Goal: Task Accomplishment & Management: Use online tool/utility

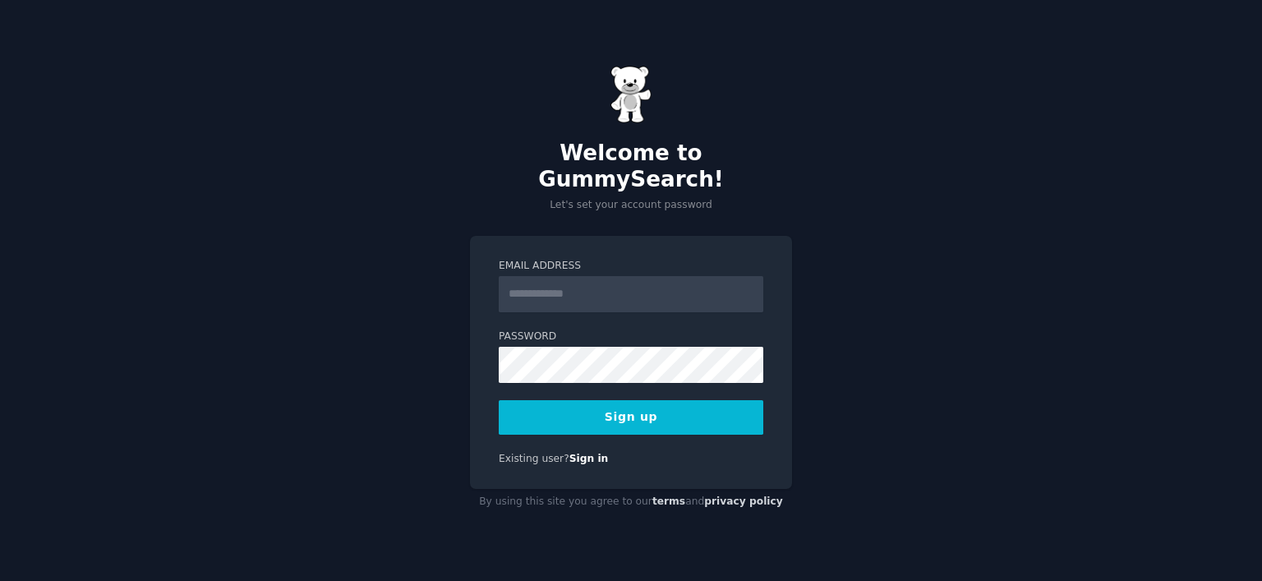
click at [579, 288] on input "Email Address" at bounding box center [631, 294] width 265 height 36
type input "**********"
click at [613, 407] on button "Sign up" at bounding box center [631, 417] width 265 height 35
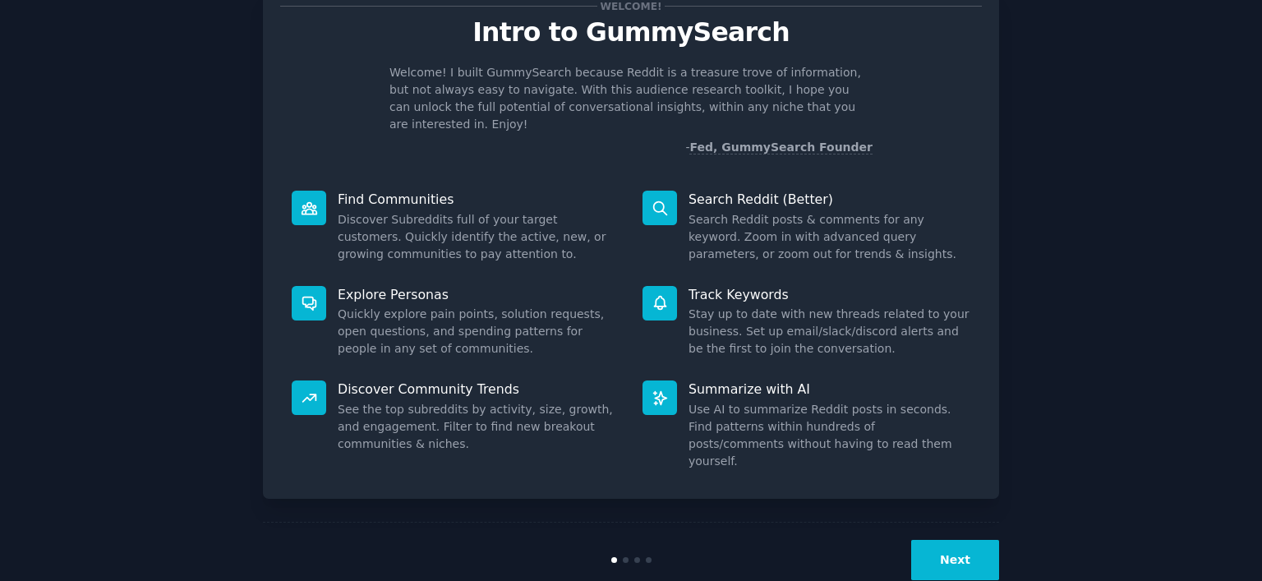
scroll to position [62, 0]
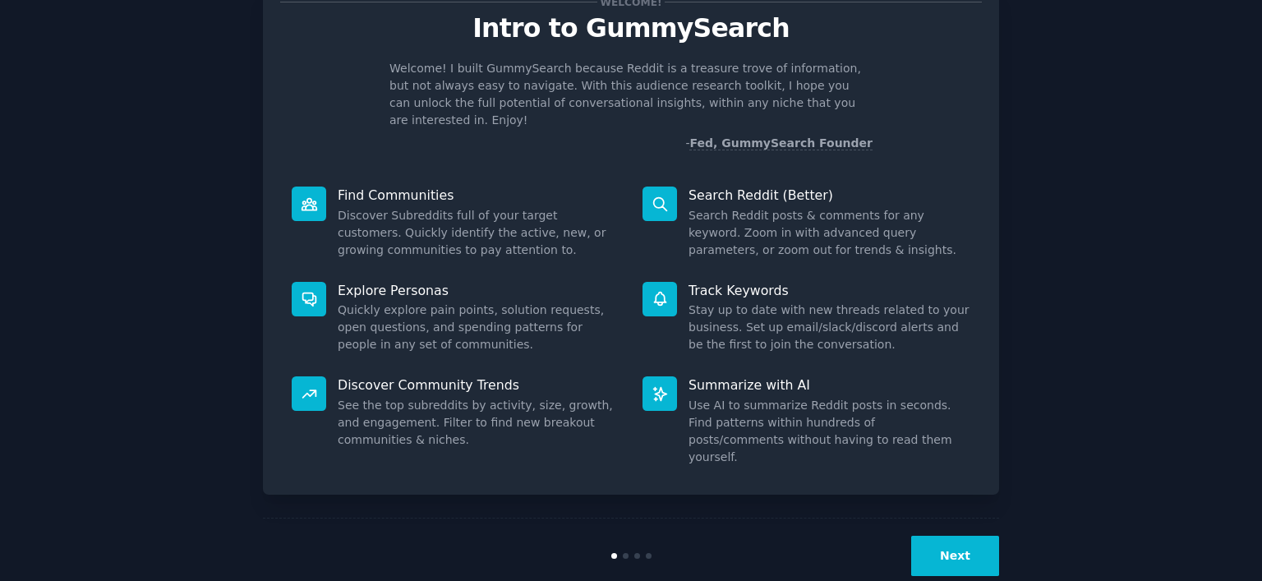
click at [960, 536] on button "Next" at bounding box center [955, 556] width 88 height 40
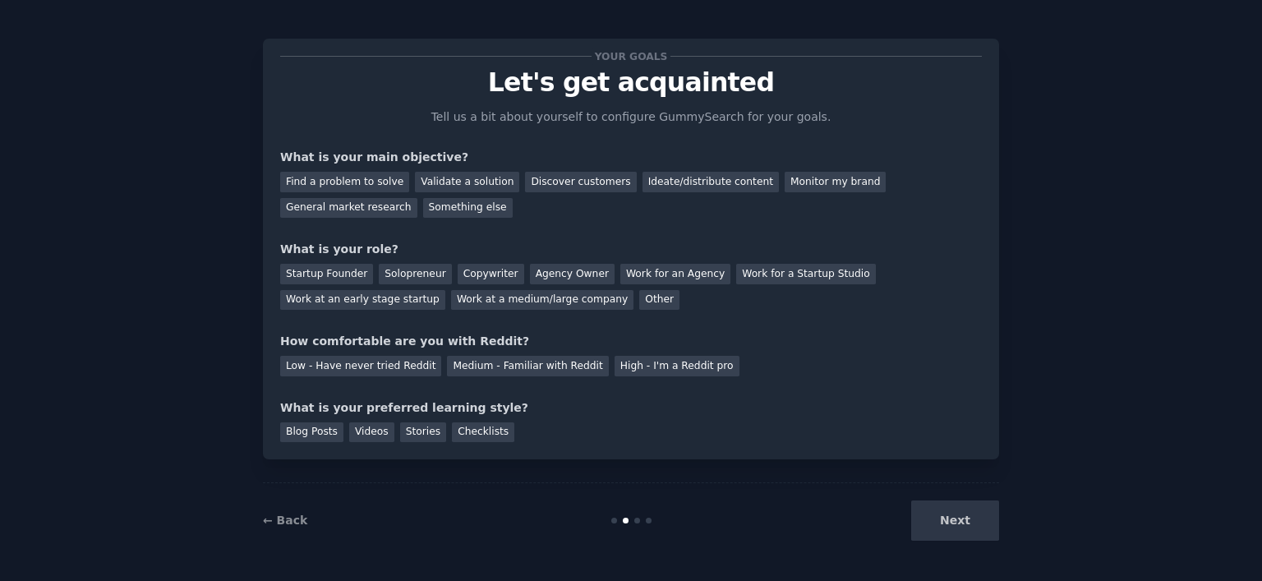
scroll to position [7, 0]
click at [542, 180] on div "Discover customers" at bounding box center [580, 182] width 111 height 21
click at [346, 279] on div "Startup Founder" at bounding box center [326, 274] width 93 height 21
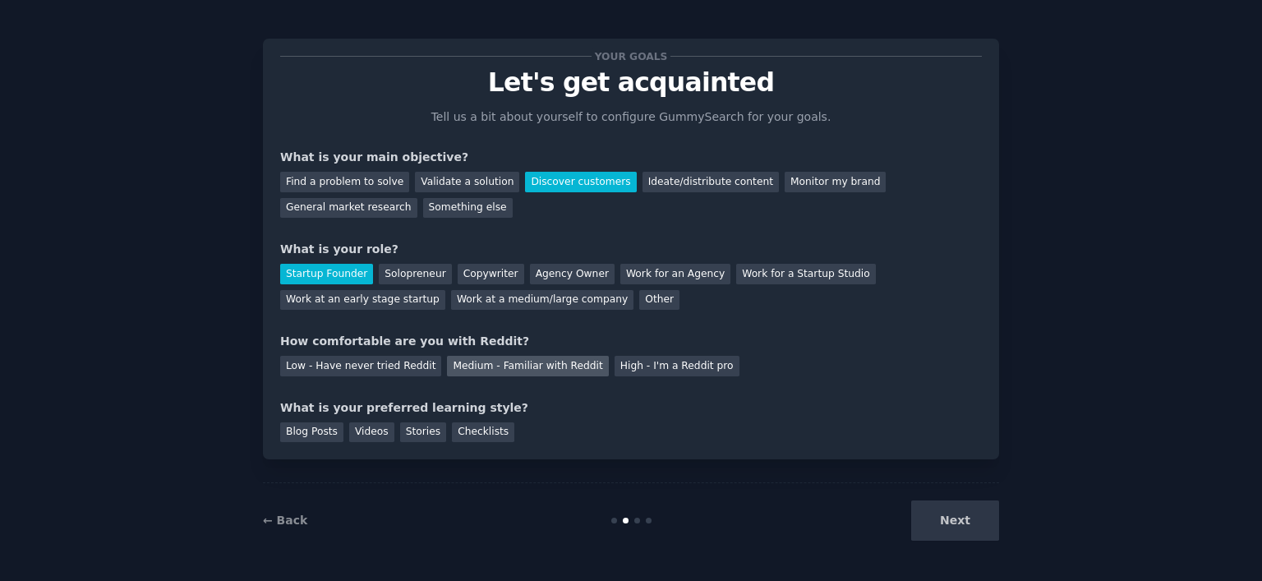
click at [534, 366] on div "Medium - Familiar with Reddit" at bounding box center [527, 366] width 161 height 21
click at [464, 430] on div "Checklists" at bounding box center [483, 432] width 62 height 21
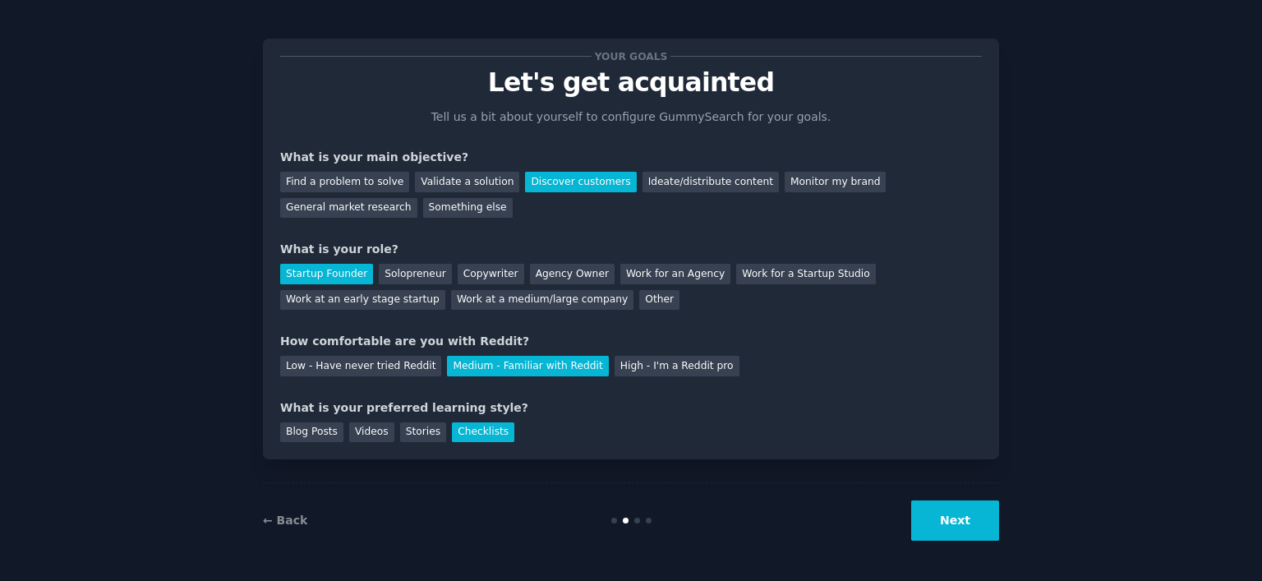
click at [965, 512] on button "Next" at bounding box center [955, 521] width 88 height 40
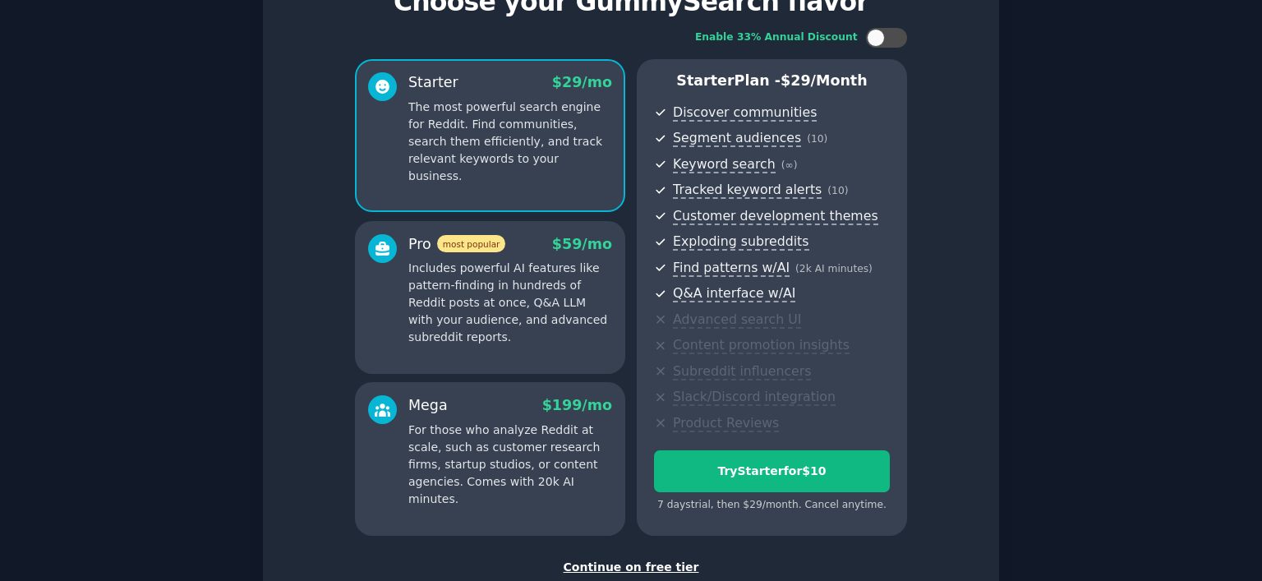
scroll to position [90, 0]
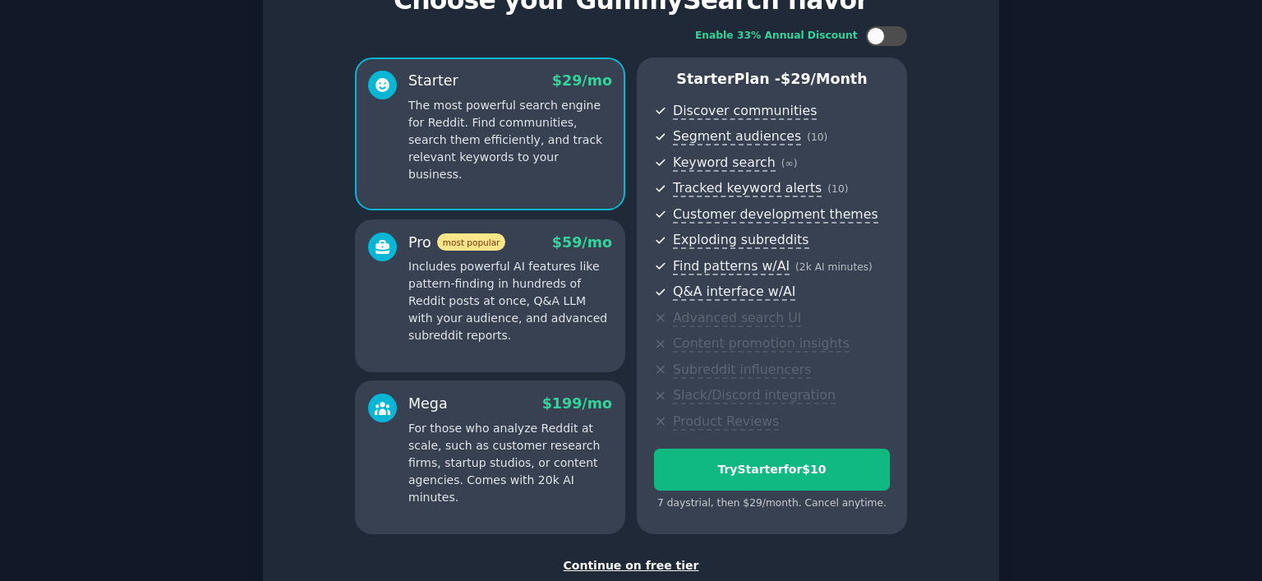
click at [654, 564] on div "Continue on free tier" at bounding box center [631, 565] width 702 height 17
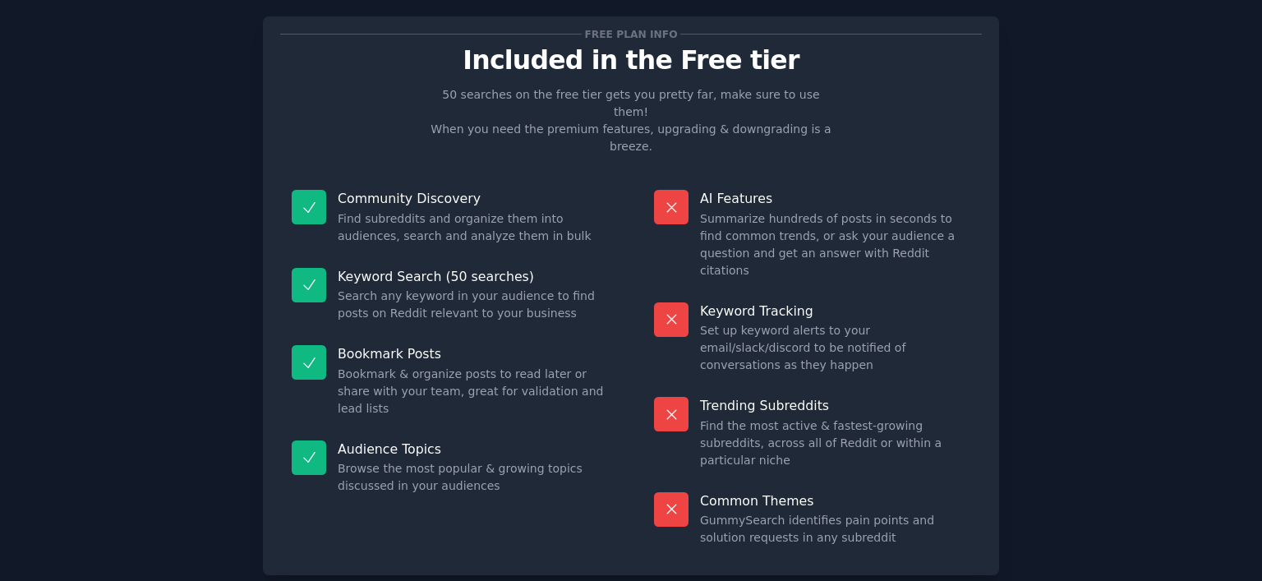
scroll to position [32, 0]
